Goal: Share content: Share content

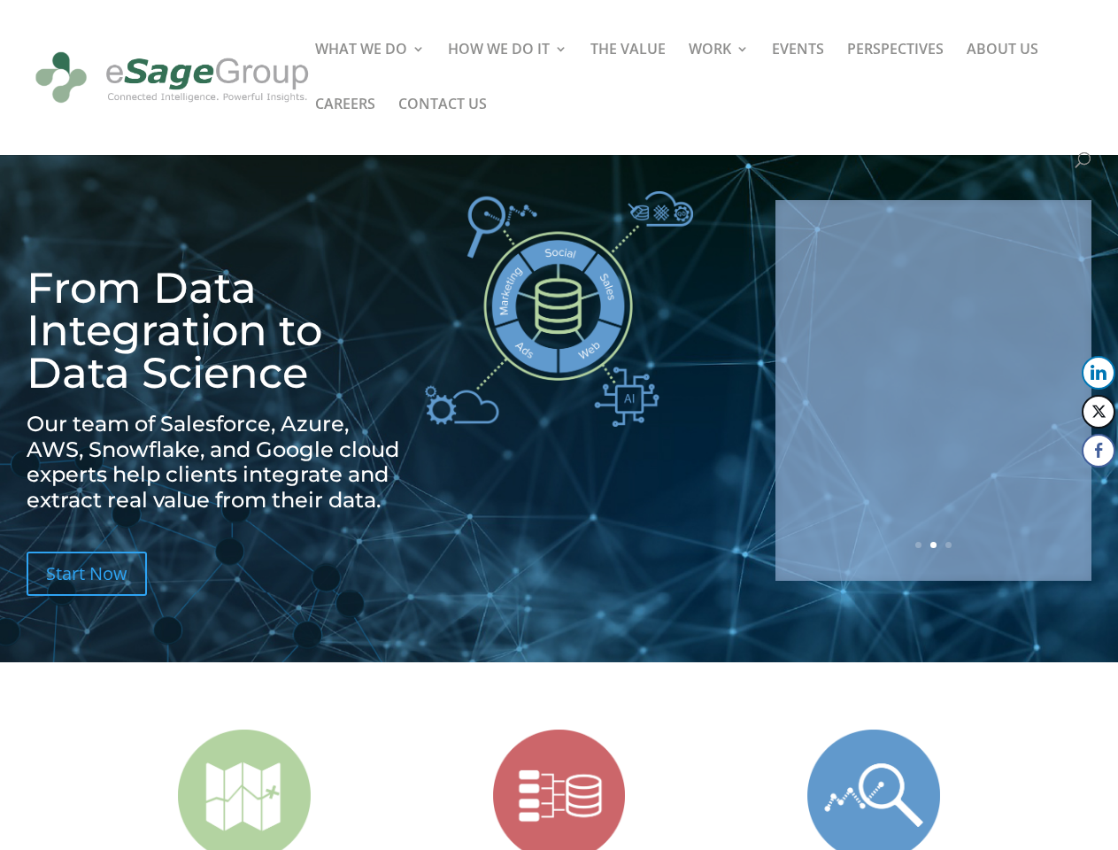
click at [558, 425] on img at bounding box center [559, 308] width 268 height 235
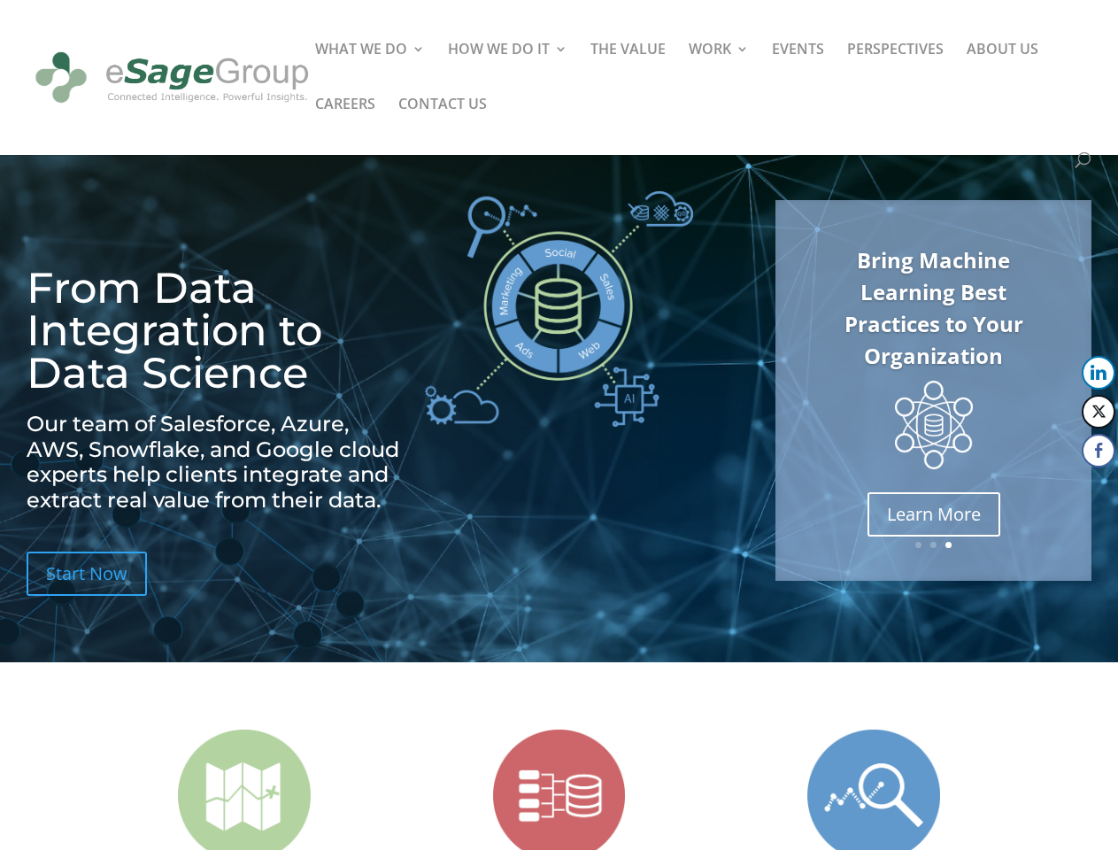
click at [558, 425] on img at bounding box center [559, 308] width 268 height 235
click at [933, 390] on img at bounding box center [934, 425] width 78 height 89
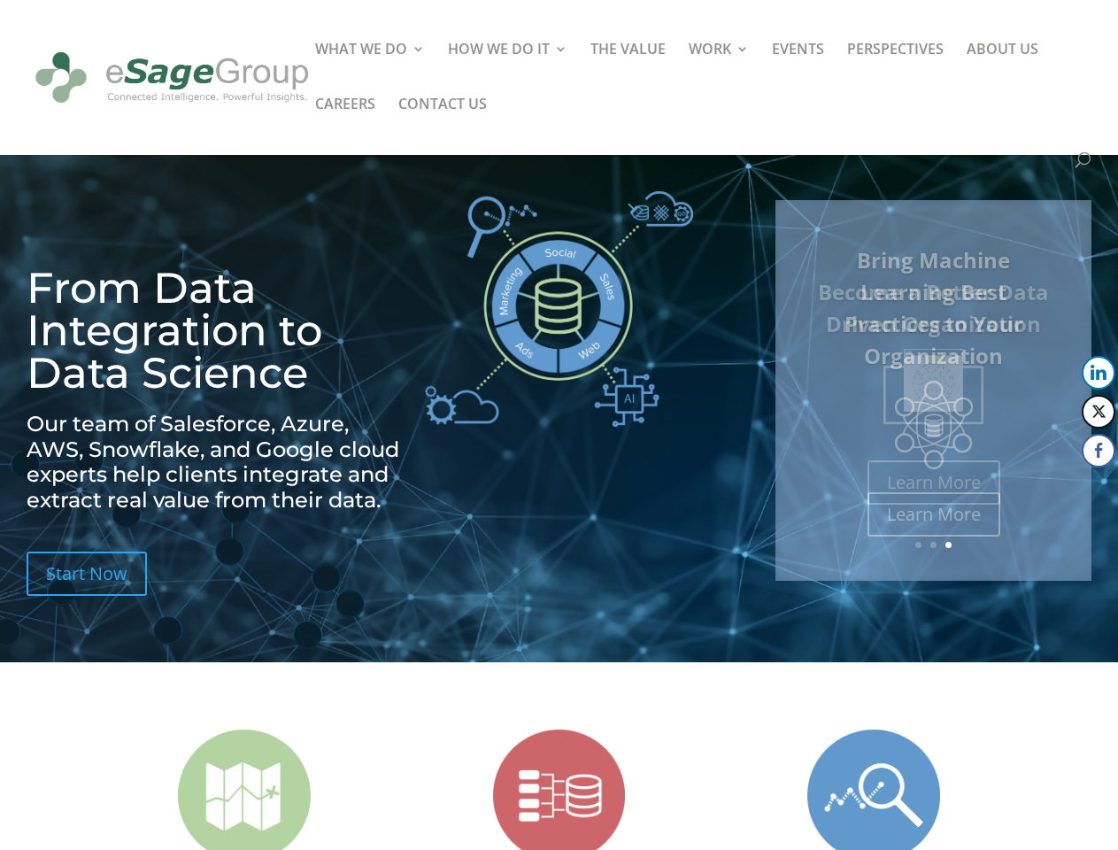
click at [777, 390] on link "Previous" at bounding box center [777, 390] width 42 height 42
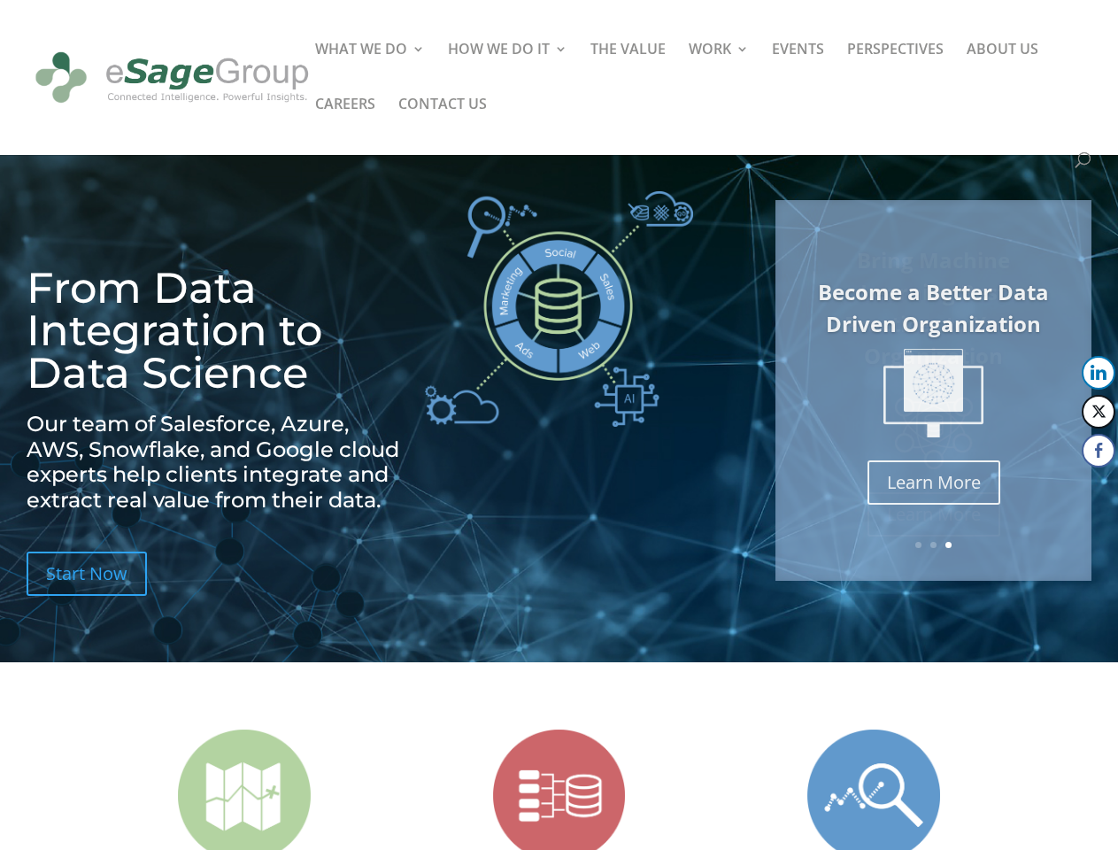
click at [1098, 373] on button "LinkedIn" at bounding box center [1098, 373] width 34 height 34
click at [1098, 412] on button "Twitter" at bounding box center [1098, 412] width 34 height 34
click at [1098, 450] on button "Facebook" at bounding box center [1098, 451] width 34 height 34
click at [1065, 486] on span at bounding box center [1064, 485] width 21 height 21
